Goal: Task Accomplishment & Management: Use online tool/utility

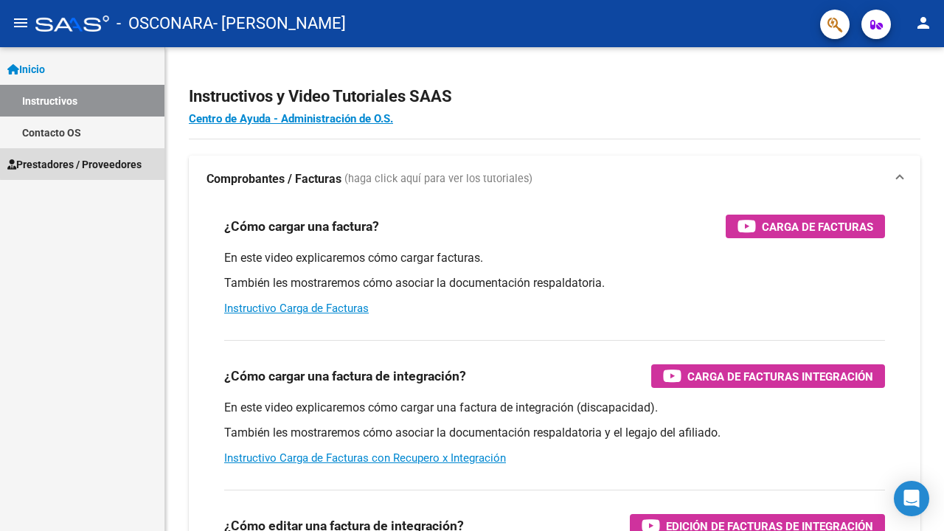
click at [108, 161] on span "Prestadores / Proveedores" at bounding box center [74, 164] width 134 height 16
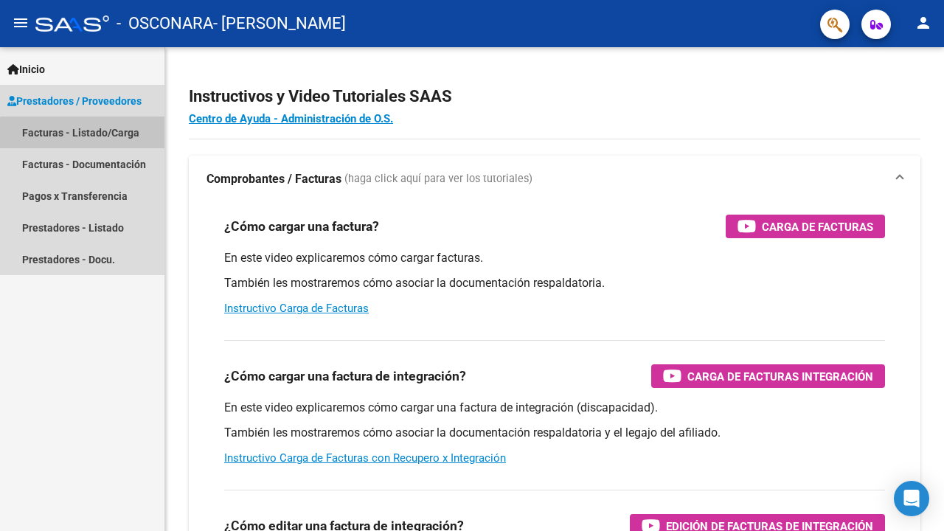
click at [113, 136] on link "Facturas - Listado/Carga" at bounding box center [82, 132] width 164 height 32
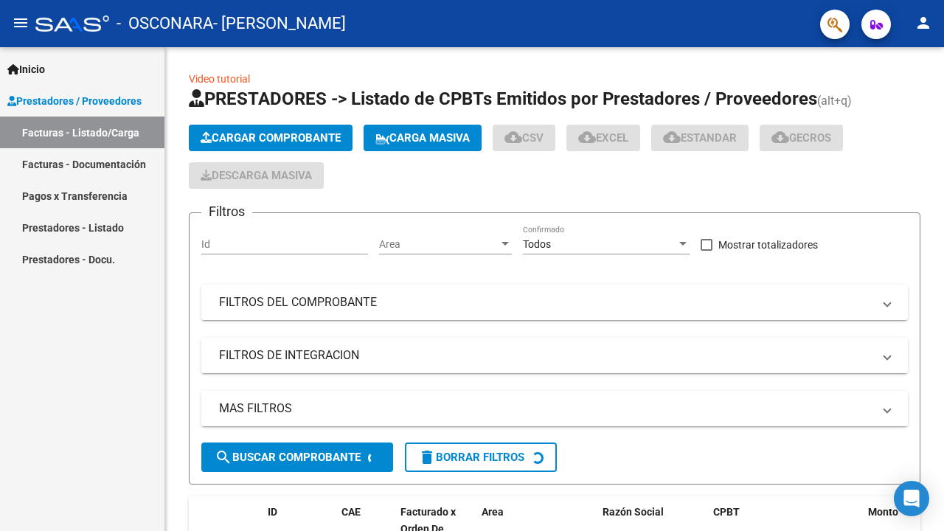
click at [113, 162] on link "Facturas - Documentación" at bounding box center [82, 164] width 164 height 32
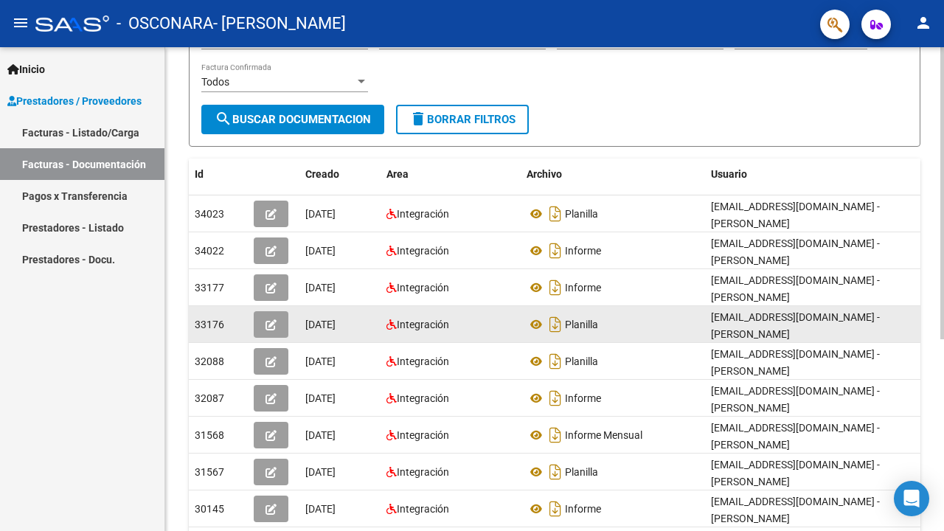
scroll to position [191, 0]
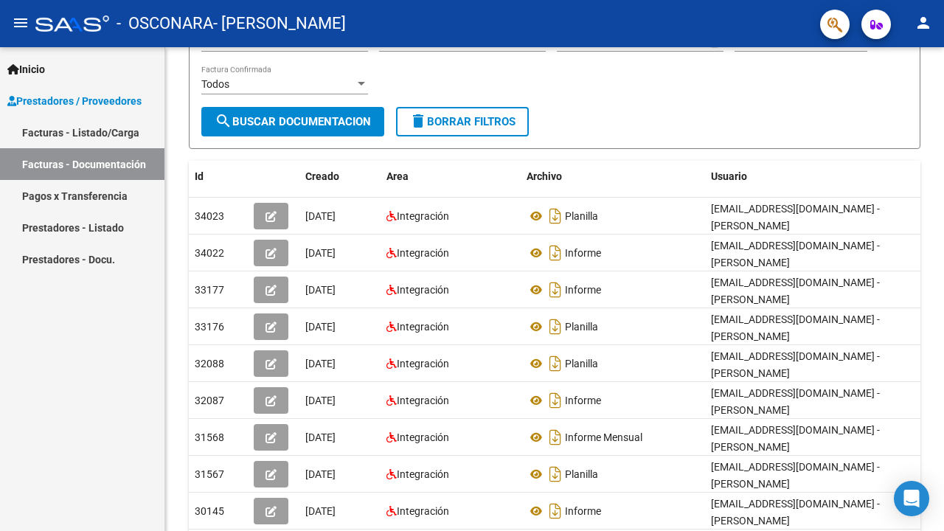
click at [108, 190] on link "Pagos x Transferencia" at bounding box center [82, 196] width 164 height 32
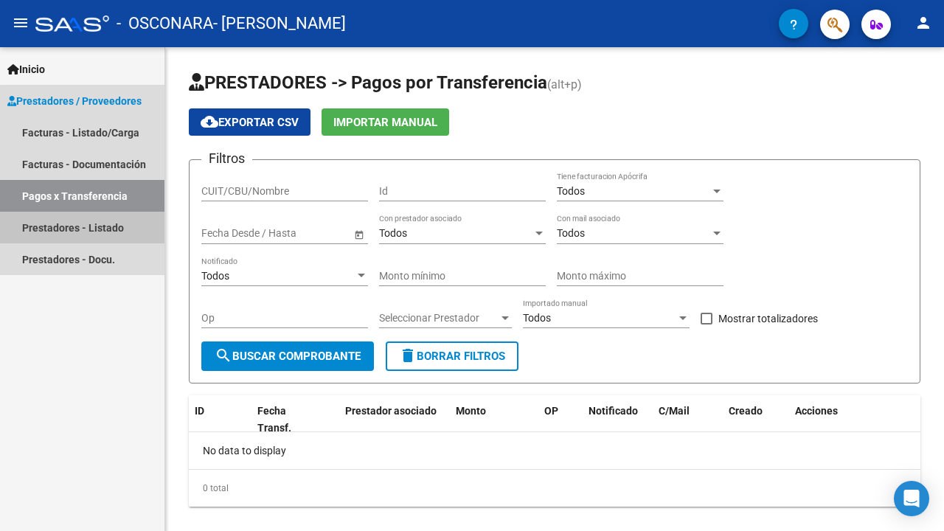
click at [112, 221] on link "Prestadores - Listado" at bounding box center [82, 228] width 164 height 32
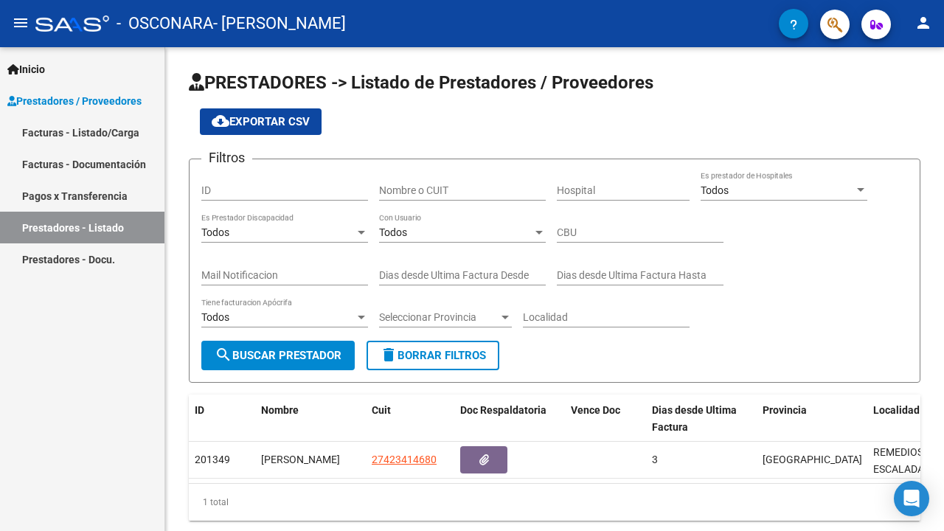
click at [122, 133] on link "Facturas - Listado/Carga" at bounding box center [82, 132] width 164 height 32
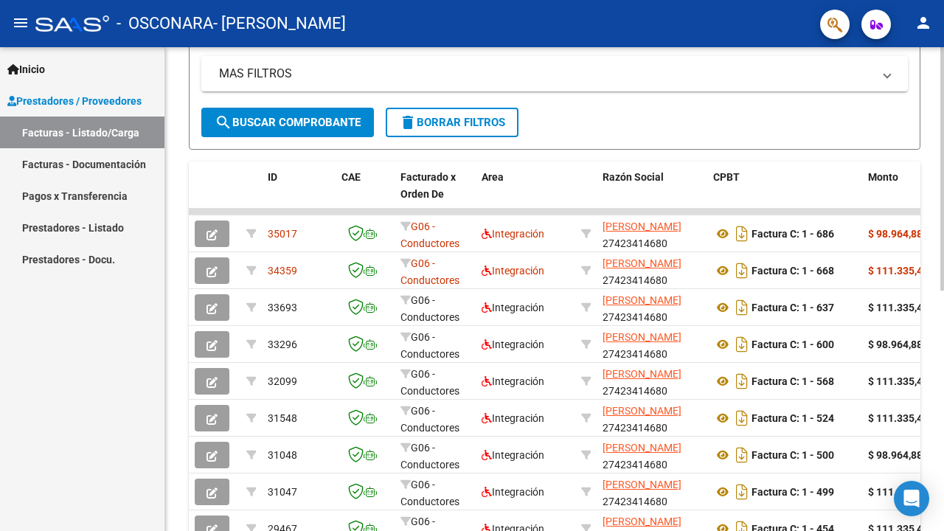
scroll to position [338, 0]
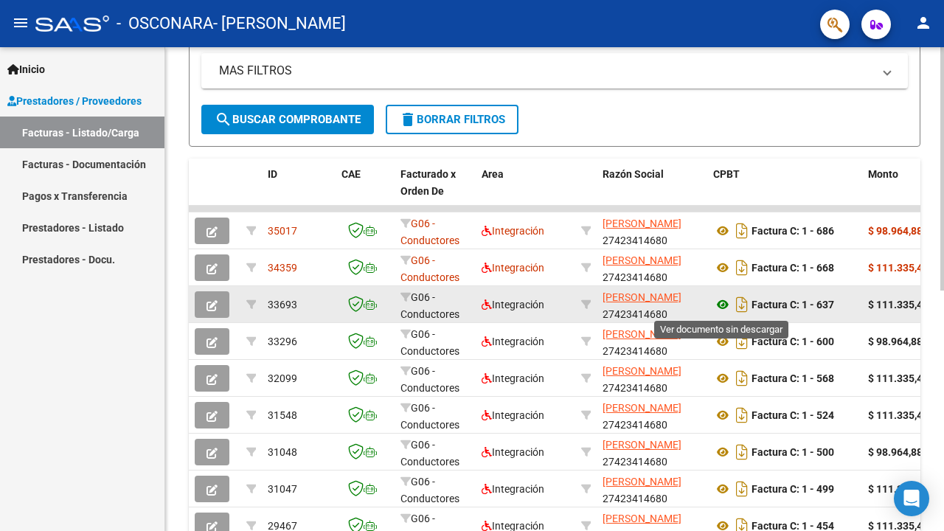
click at [725, 307] on icon at bounding box center [722, 305] width 19 height 18
